Goal: Contribute content

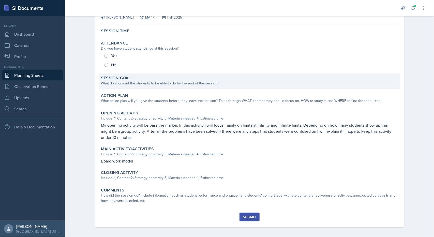
scroll to position [40, 0]
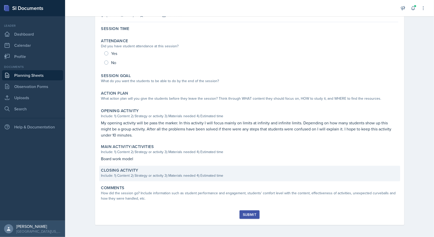
click at [143, 174] on div "Include: 1) Content 2) Strategy or activity 3) Materials needed 4) Estimated ti…" at bounding box center [249, 175] width 297 height 5
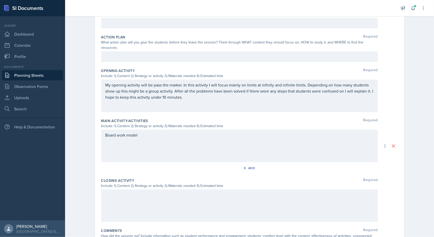
click at [149, 139] on div "Board work model" at bounding box center [239, 146] width 277 height 33
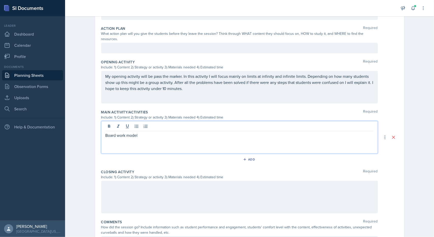
click at [141, 136] on div "Board work model" at bounding box center [239, 137] width 277 height 33
click at [141, 135] on div "Board work model" at bounding box center [239, 137] width 277 height 33
click at [142, 135] on div "Board work model" at bounding box center [239, 137] width 277 height 33
click at [135, 132] on p "Board work model" at bounding box center [240, 135] width 268 height 6
click at [134, 132] on p "Board work model" at bounding box center [240, 135] width 268 height 6
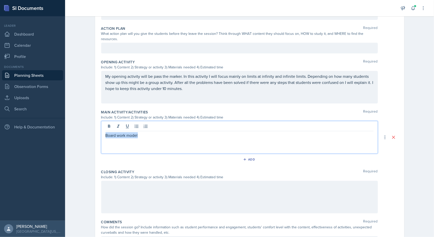
click at [134, 132] on p "Board work model" at bounding box center [240, 135] width 268 height 6
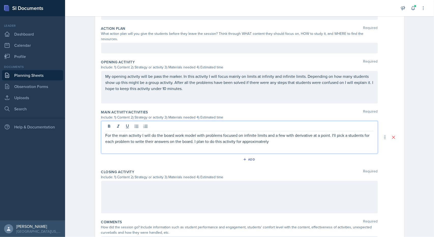
click at [263, 134] on p "For the main activity I will do the board work model with problems focused on i…" at bounding box center [240, 138] width 268 height 12
click at [269, 137] on p "For the main activity I will do the board work model with problems focused on i…" at bounding box center [240, 138] width 268 height 12
click at [188, 181] on div at bounding box center [239, 197] width 277 height 33
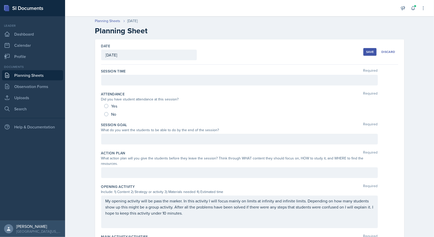
scroll to position [0, 0]
click at [371, 50] on div "Save" at bounding box center [370, 52] width 8 height 4
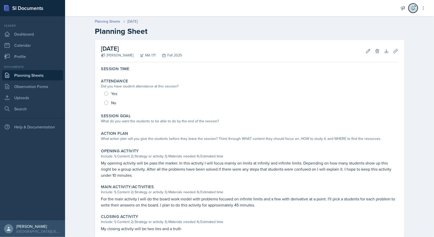
click at [414, 5] on span at bounding box center [415, 6] width 3 height 3
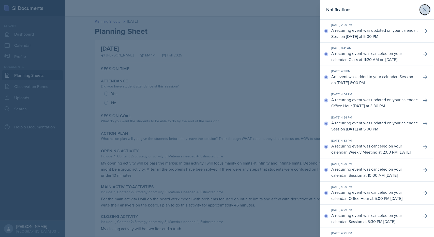
click at [420, 9] on button at bounding box center [425, 10] width 10 height 10
